Goal: Information Seeking & Learning: Learn about a topic

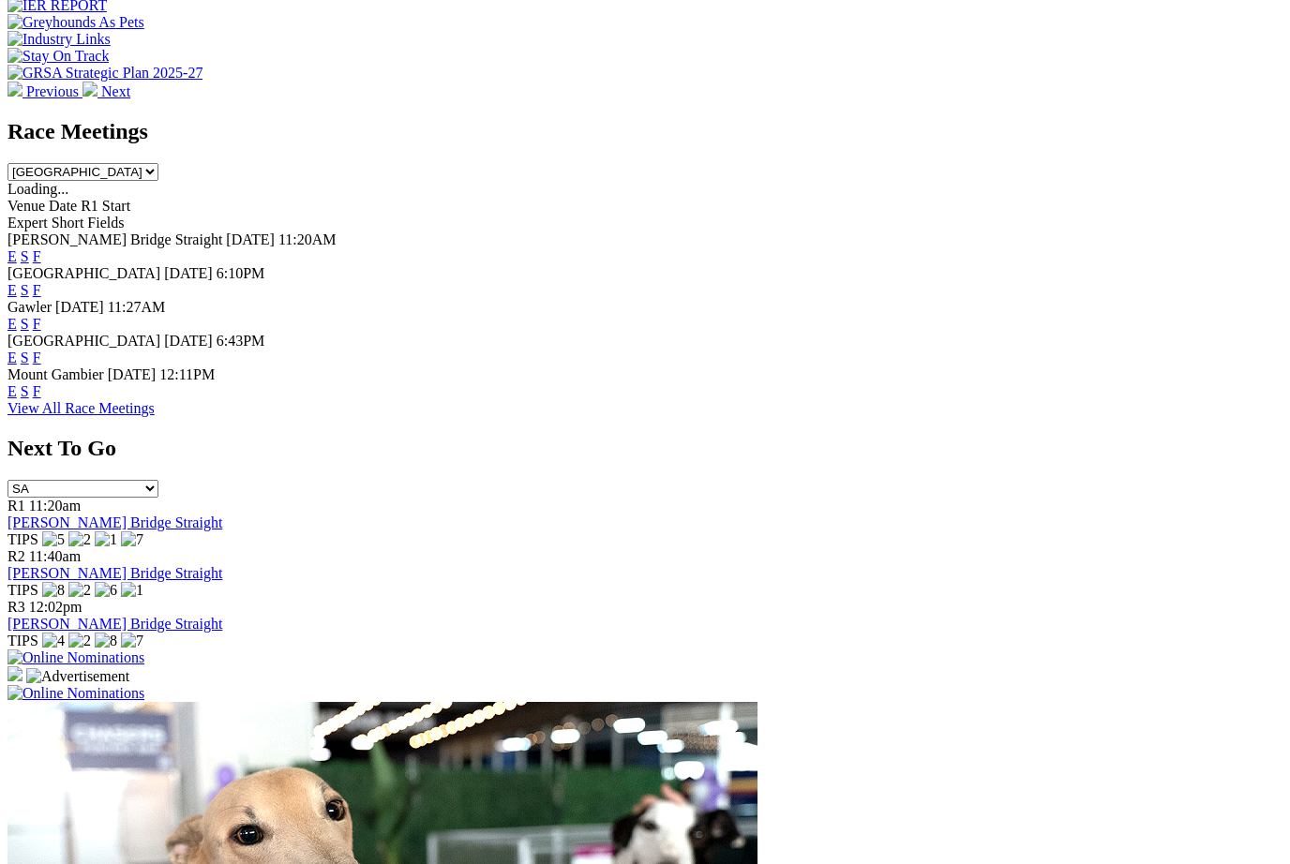
scroll to position [765, 0]
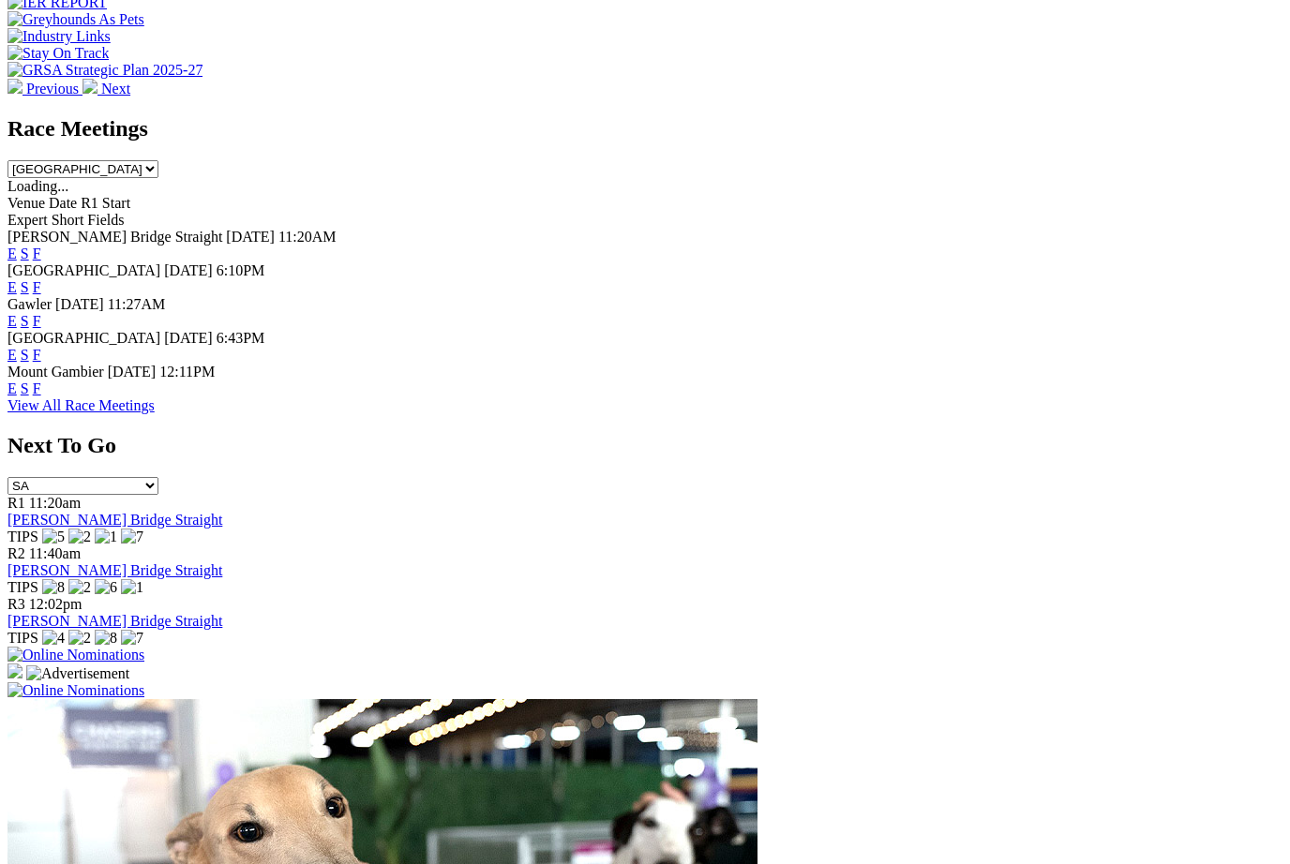
click at [41, 347] on link "F" at bounding box center [37, 355] width 8 height 16
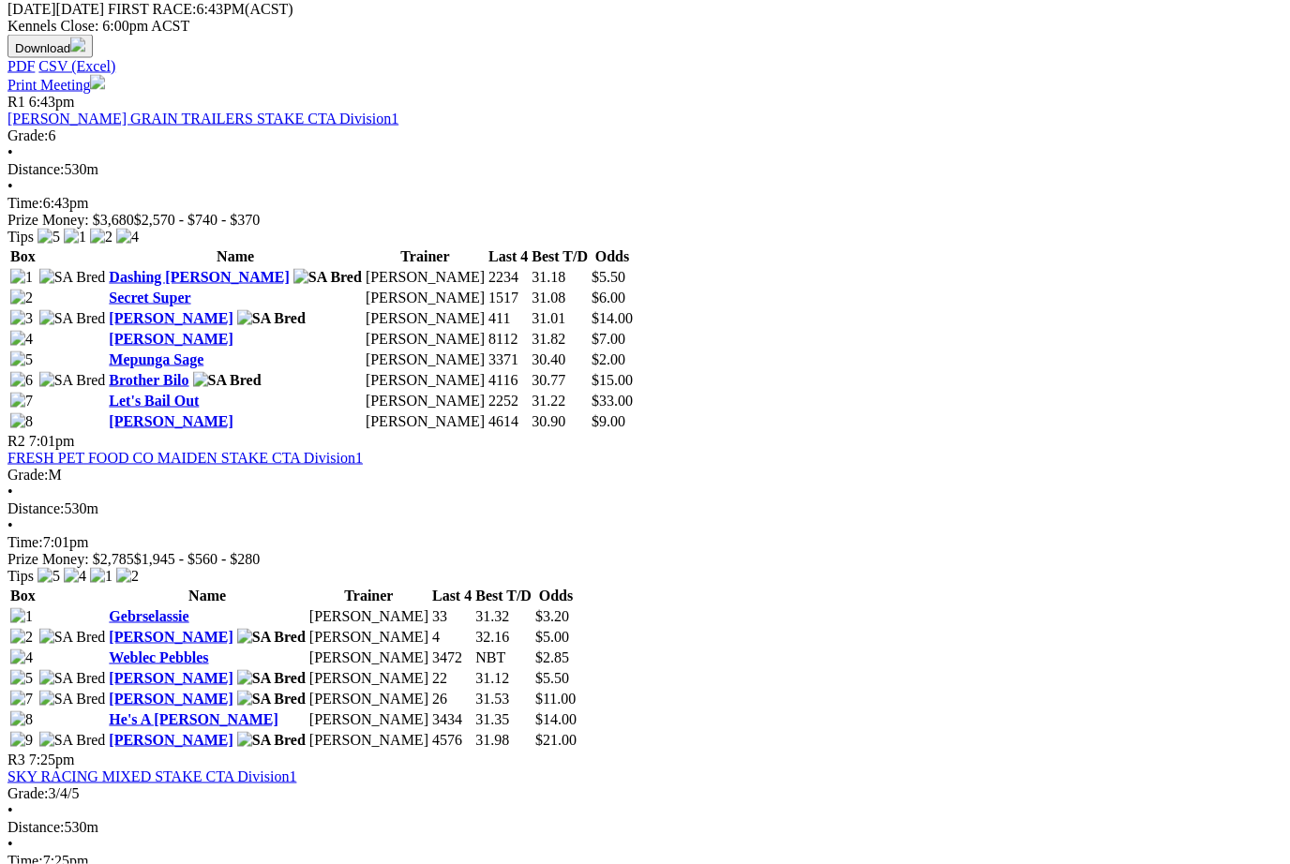
scroll to position [903, 0]
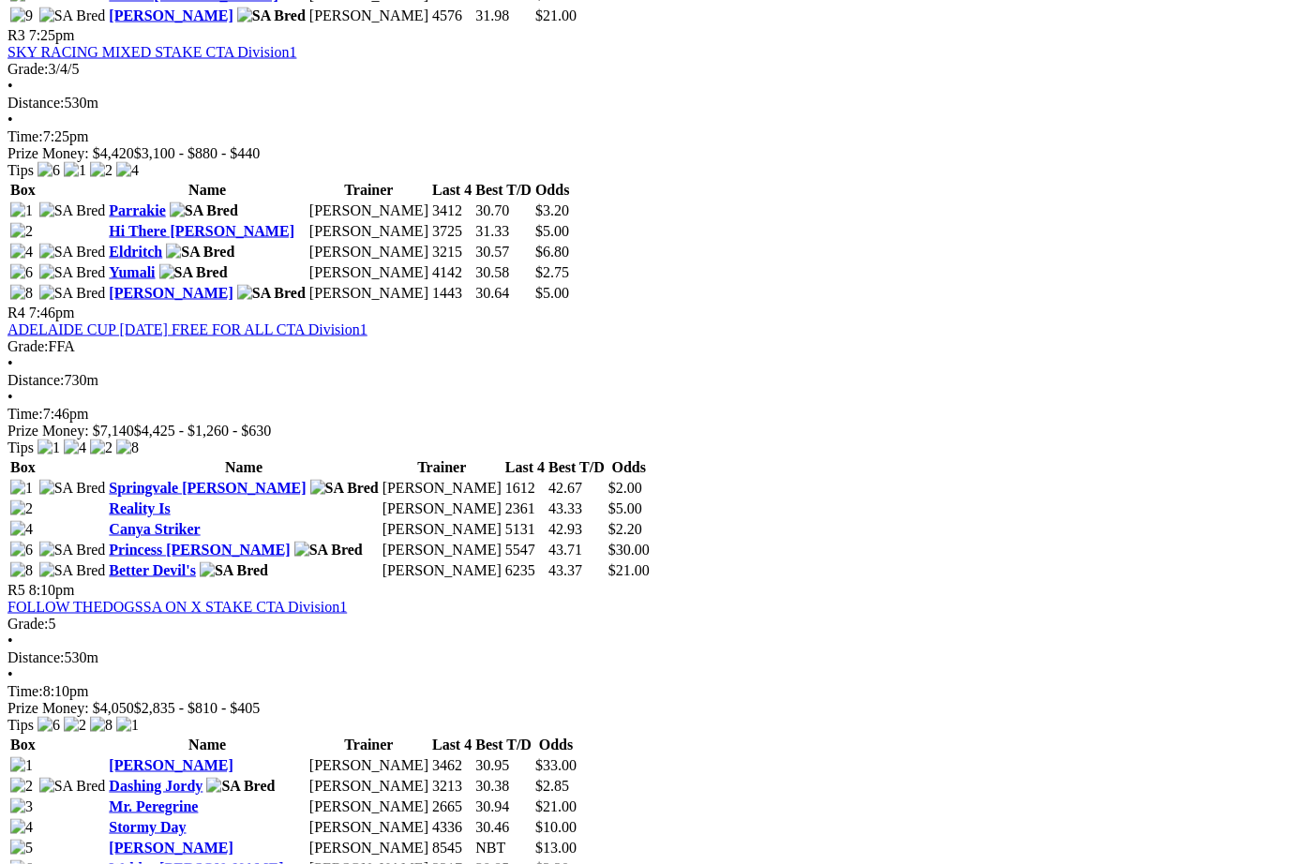
scroll to position [1626, 0]
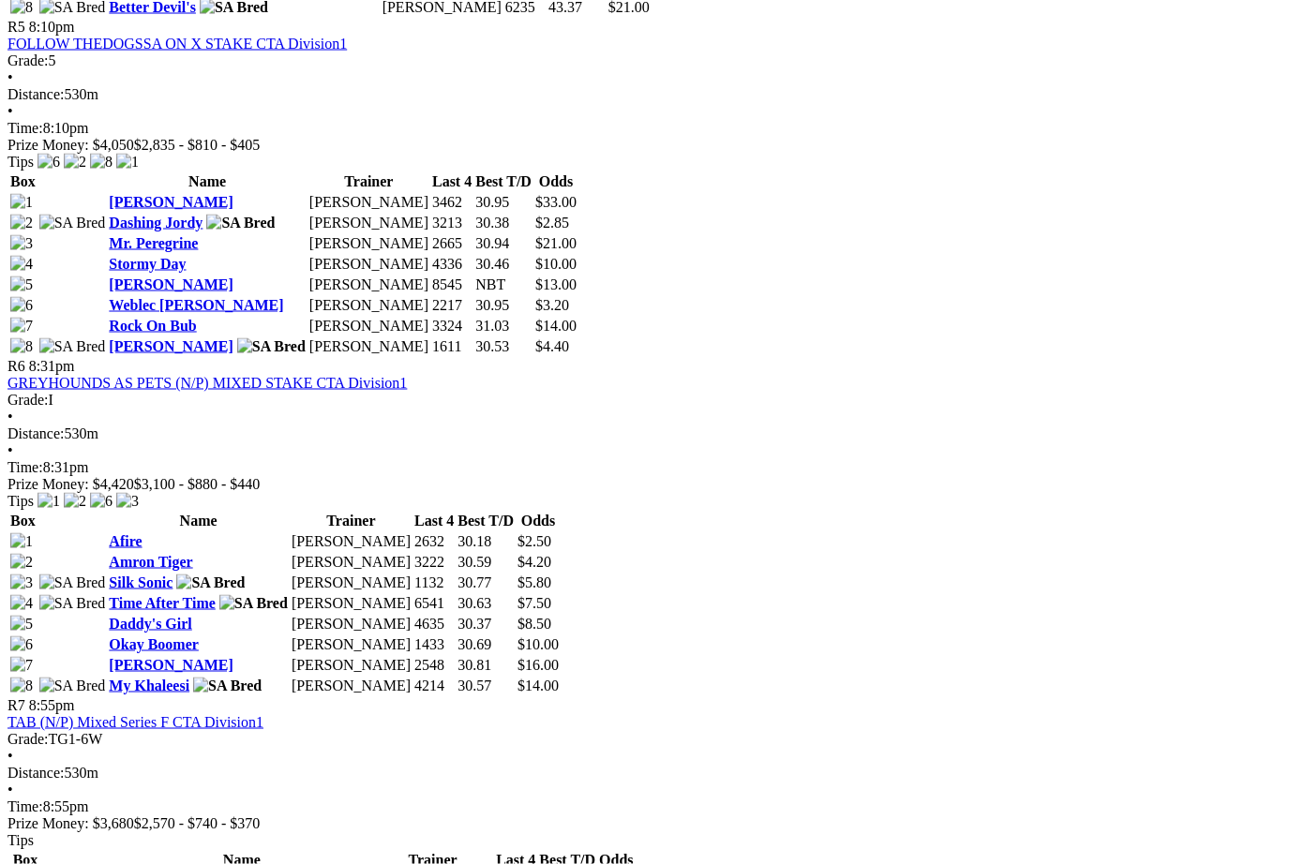
scroll to position [2191, 0]
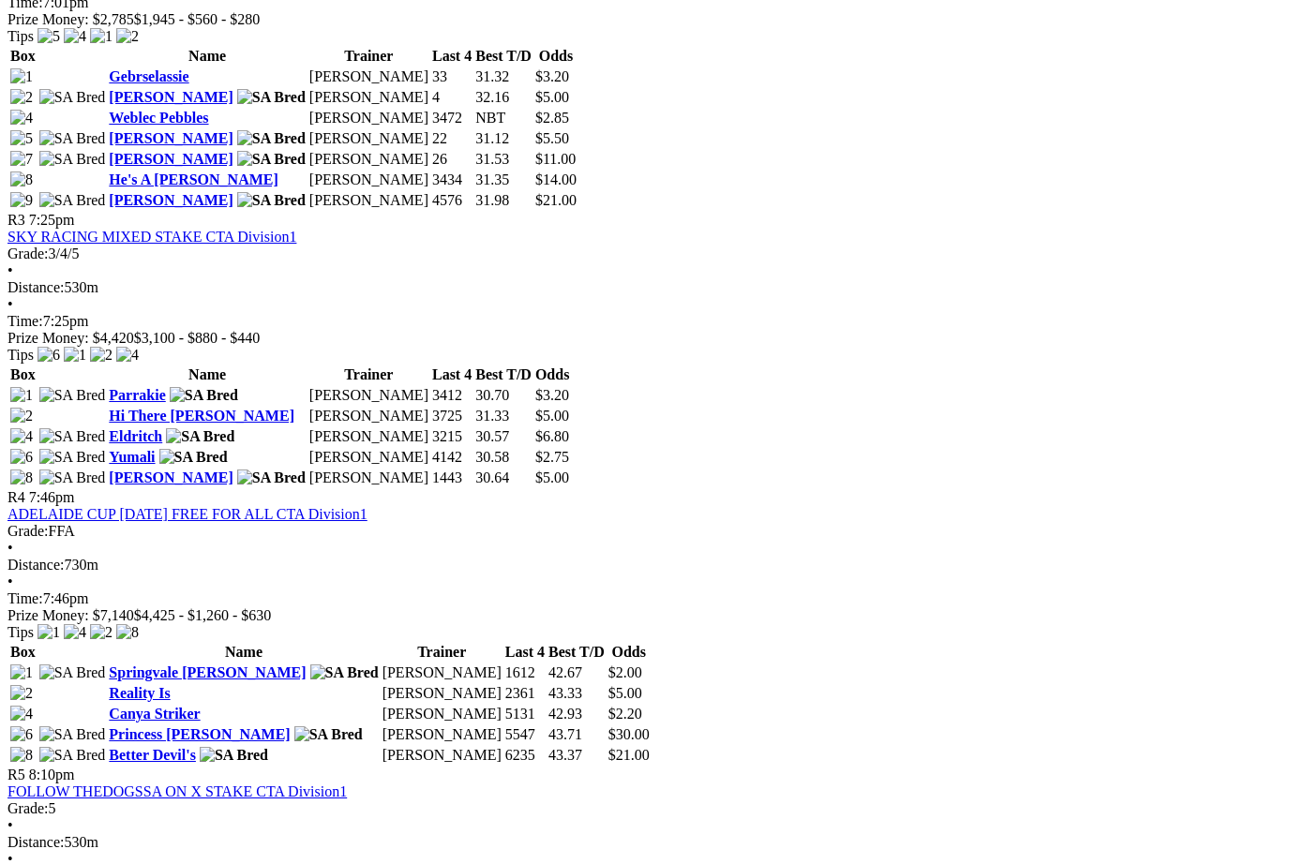
scroll to position [1437, 0]
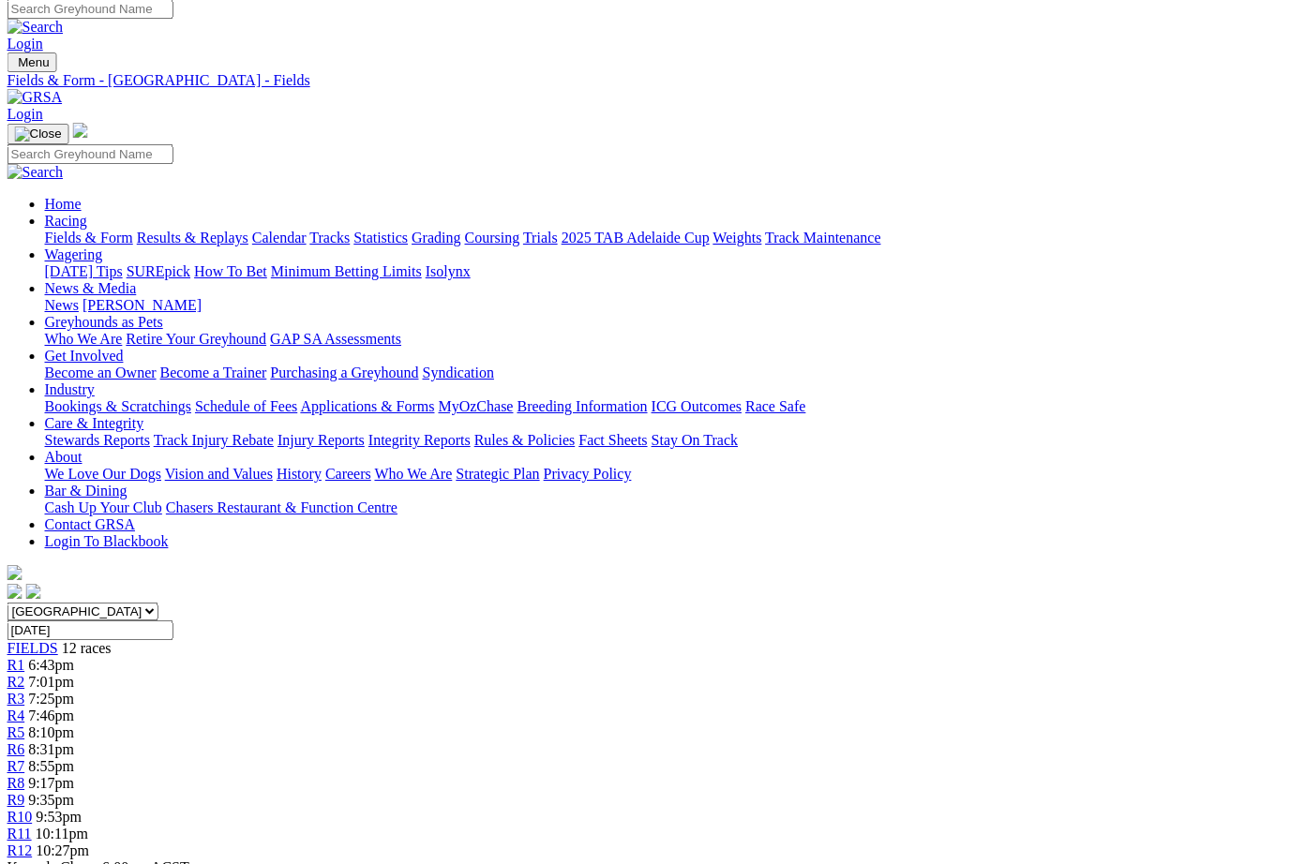
scroll to position [0, 7]
